Goal: Information Seeking & Learning: Understand process/instructions

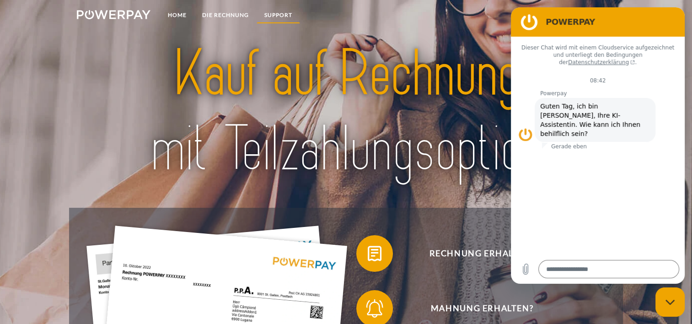
click at [280, 14] on link "SUPPORT" at bounding box center [277, 15] width 43 height 16
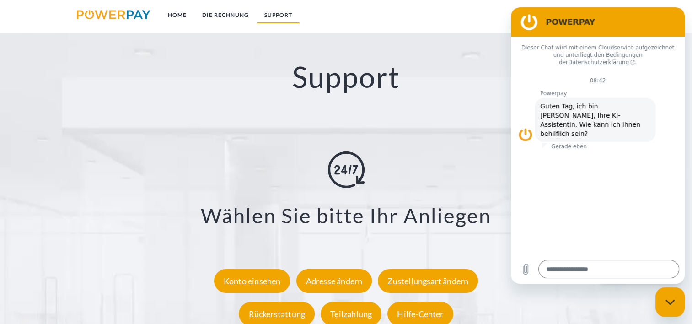
scroll to position [1572, 0]
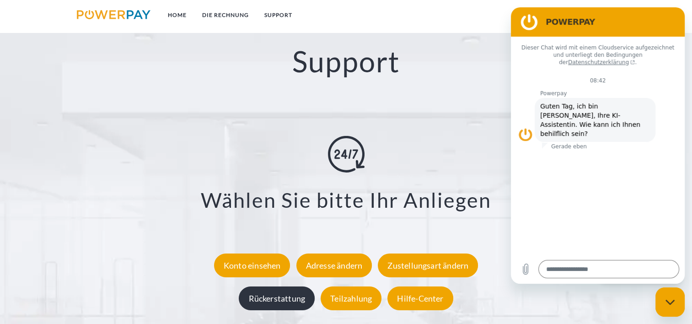
click at [272, 302] on div "Rückerstattung" at bounding box center [277, 298] width 76 height 24
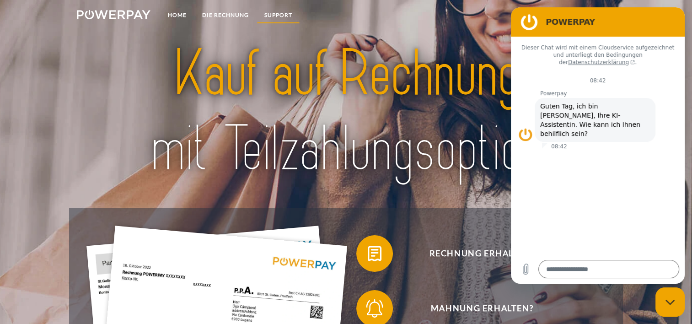
click at [277, 16] on link "SUPPORT" at bounding box center [277, 15] width 43 height 16
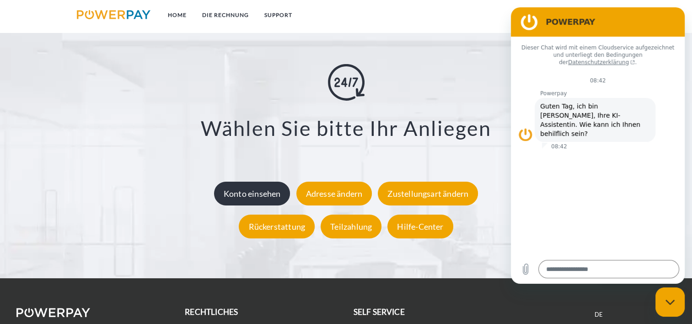
scroll to position [1649, 0]
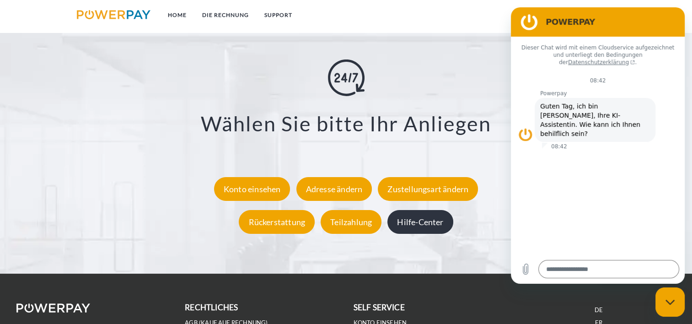
click at [416, 225] on div "Hilfe-Center" at bounding box center [419, 222] width 65 height 24
